Goal: Obtain resource: Obtain resource

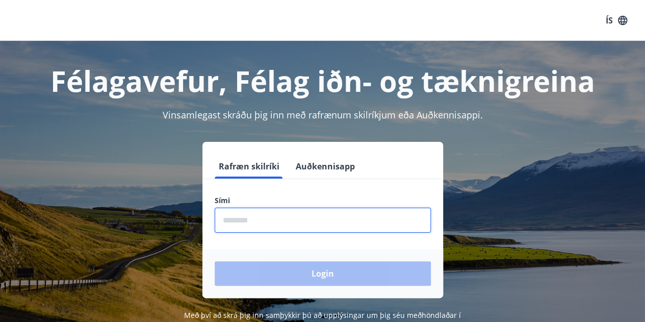
click at [322, 216] on input "phone" at bounding box center [323, 220] width 216 height 25
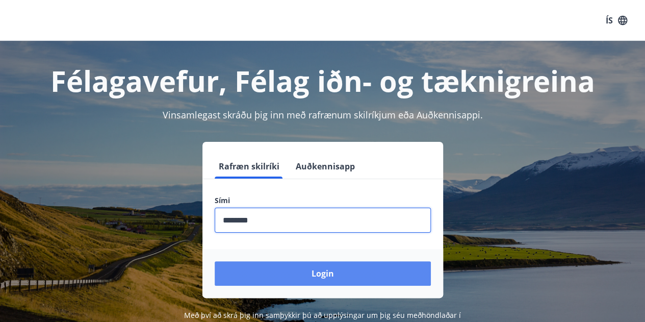
type input "********"
click at [321, 269] on button "Login" at bounding box center [323, 273] width 216 height 24
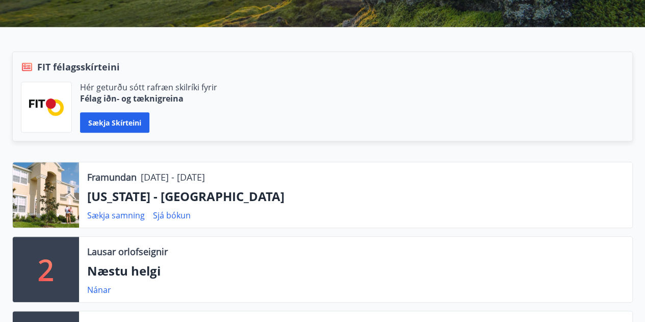
scroll to position [204, 0]
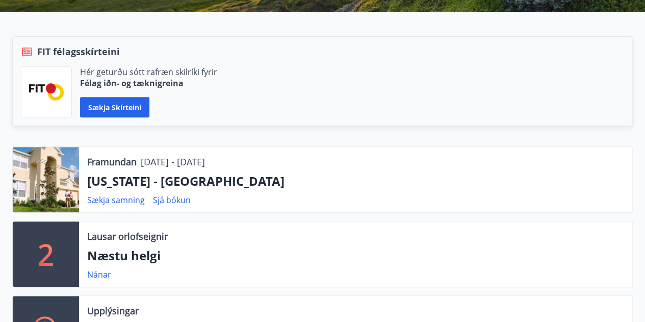
click at [169, 192] on div "Framundan [DATE] - [DATE] [US_STATE] - [GEOGRAPHIC_DATA] Sækja samning Sjá bókun" at bounding box center [355, 179] width 553 height 65
click at [127, 197] on link "Sækja samning" at bounding box center [116, 199] width 58 height 11
